Goal: Find specific page/section: Find specific page/section

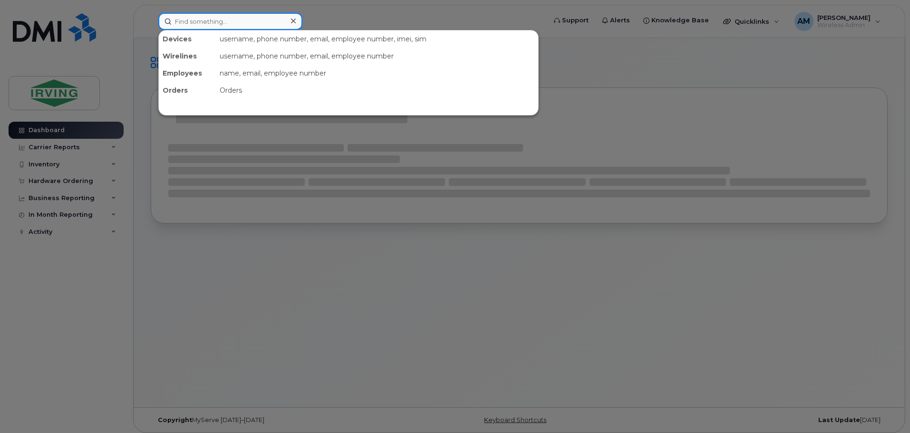
click at [236, 20] on input at bounding box center [230, 21] width 144 height 17
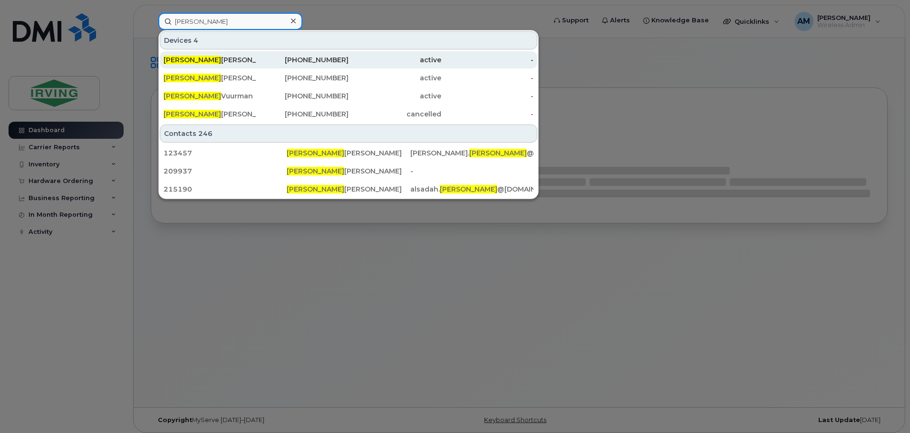
type input "[PERSON_NAME]"
click at [211, 60] on div "[PERSON_NAME]" at bounding box center [209, 60] width 93 height 10
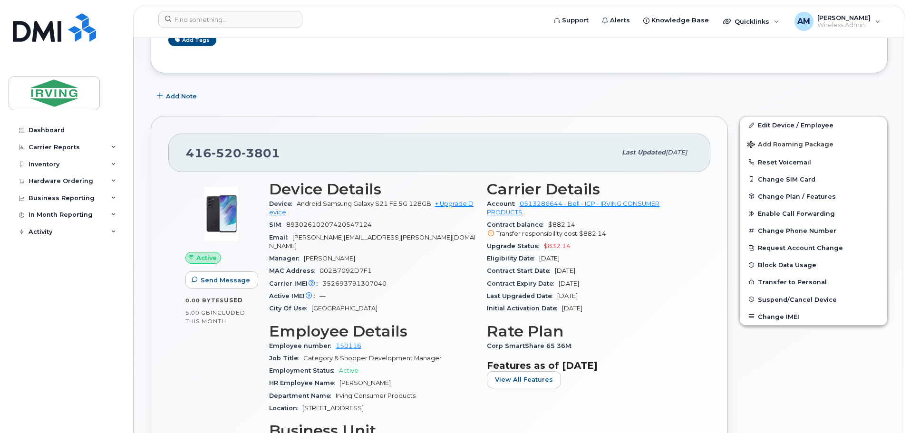
scroll to position [190, 0]
